Goal: Information Seeking & Learning: Check status

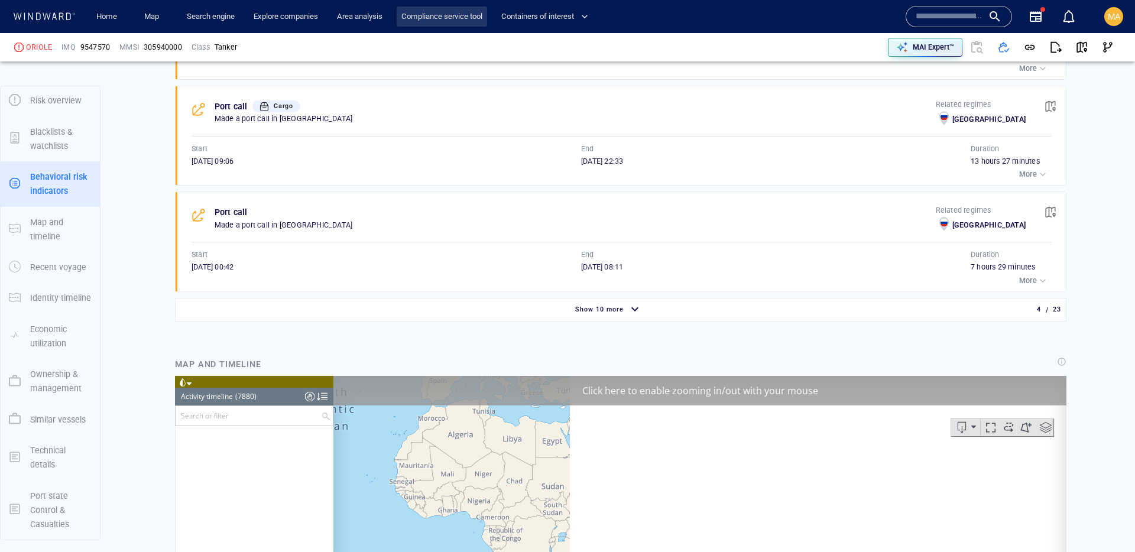
scroll to position [255940, 0]
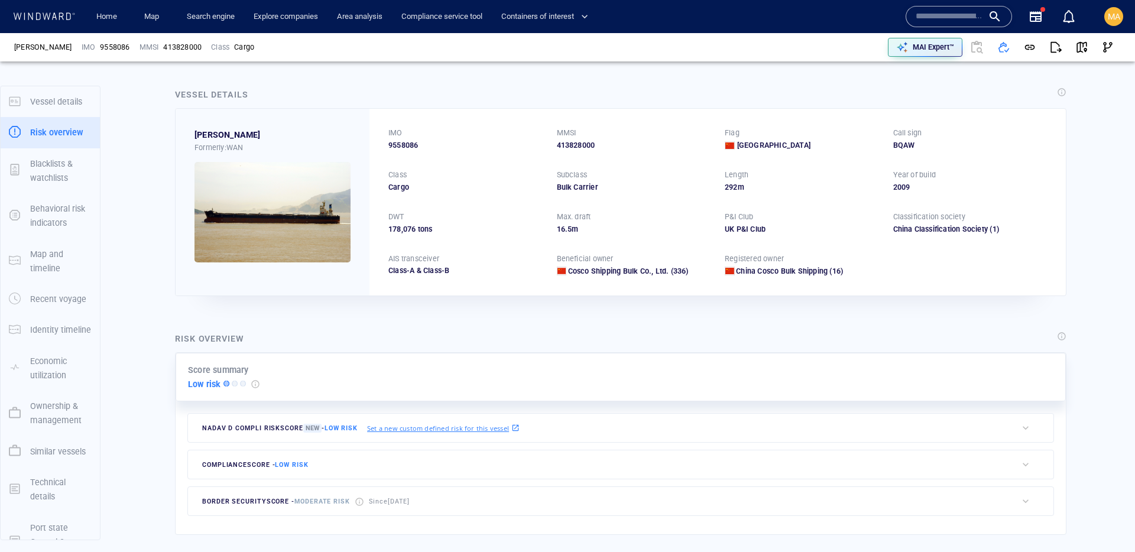
scroll to position [31, 0]
